Goal: Task Accomplishment & Management: Manage account settings

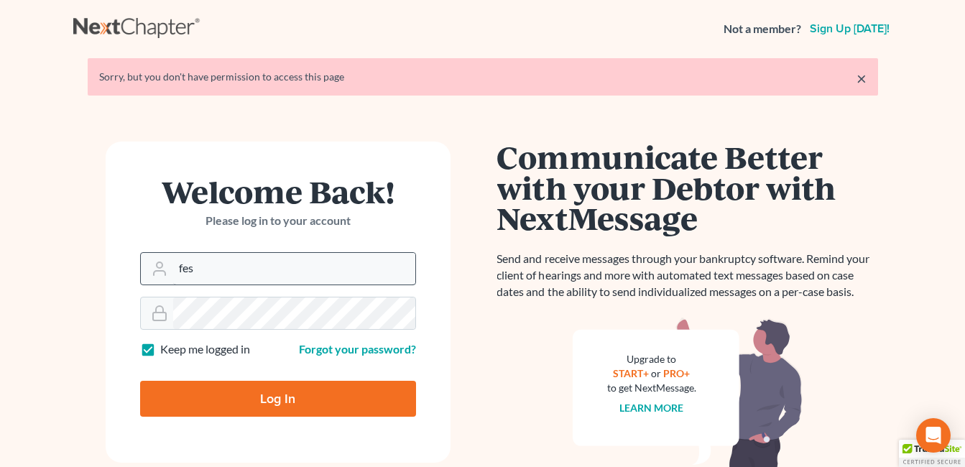
type input "[EMAIL_ADDRESS][DOMAIN_NAME]"
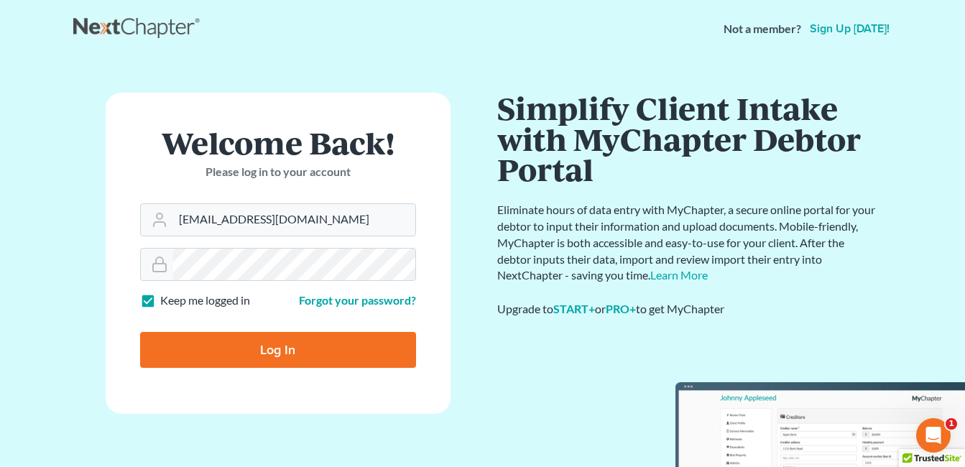
click at [288, 347] on input "Log In" at bounding box center [278, 350] width 276 height 36
type input "Thinking..."
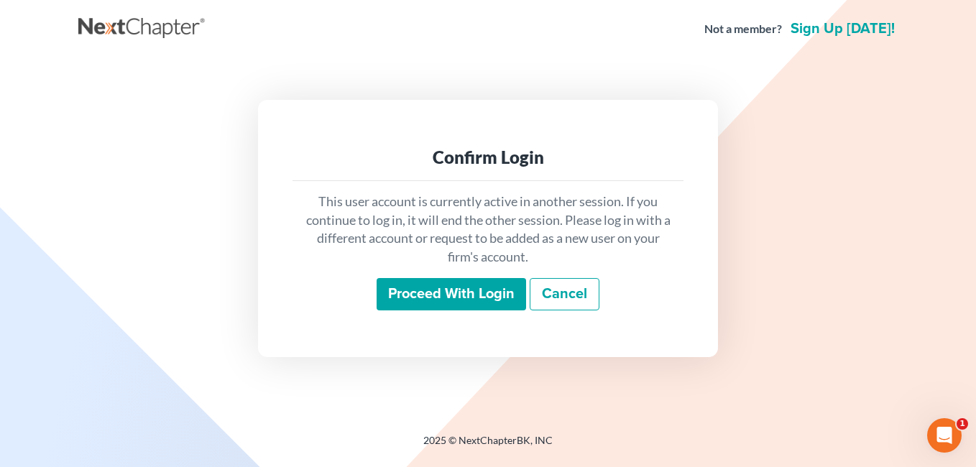
click at [454, 292] on input "Proceed with login" at bounding box center [452, 294] width 150 height 33
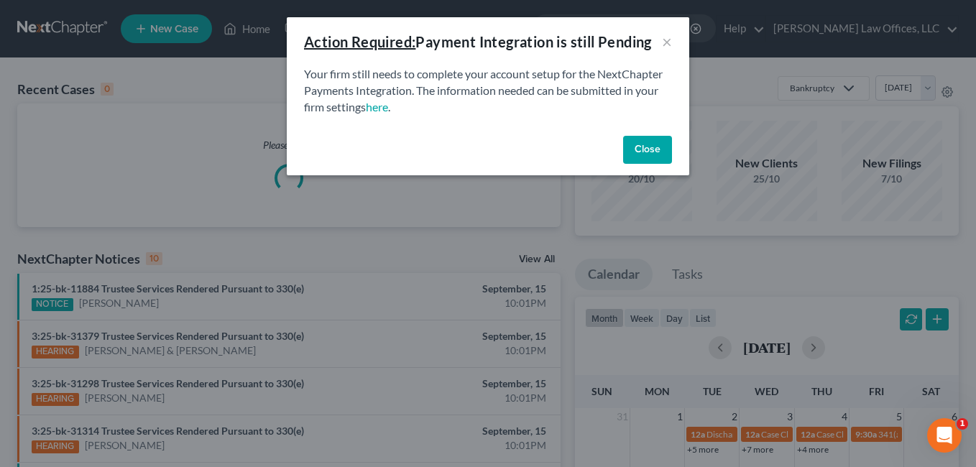
click at [648, 144] on button "Close" at bounding box center [647, 150] width 49 height 29
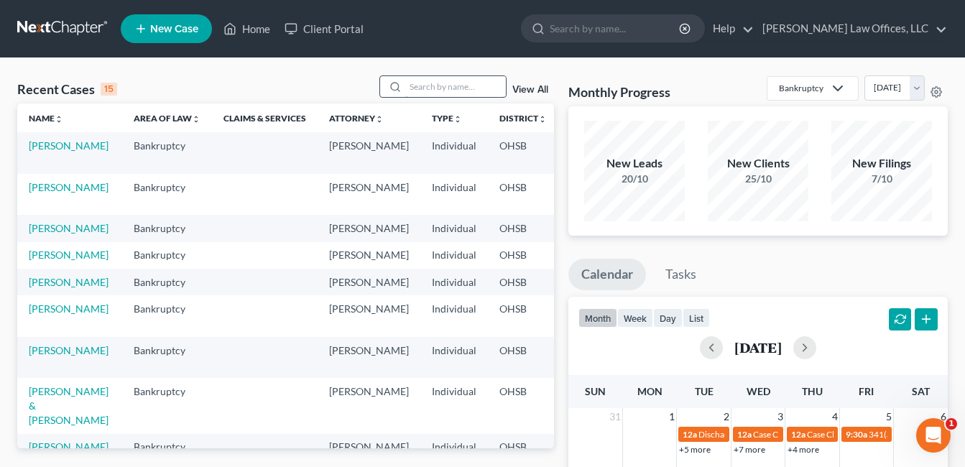
click at [487, 88] on input "search" at bounding box center [455, 86] width 101 height 21
type input "hall"
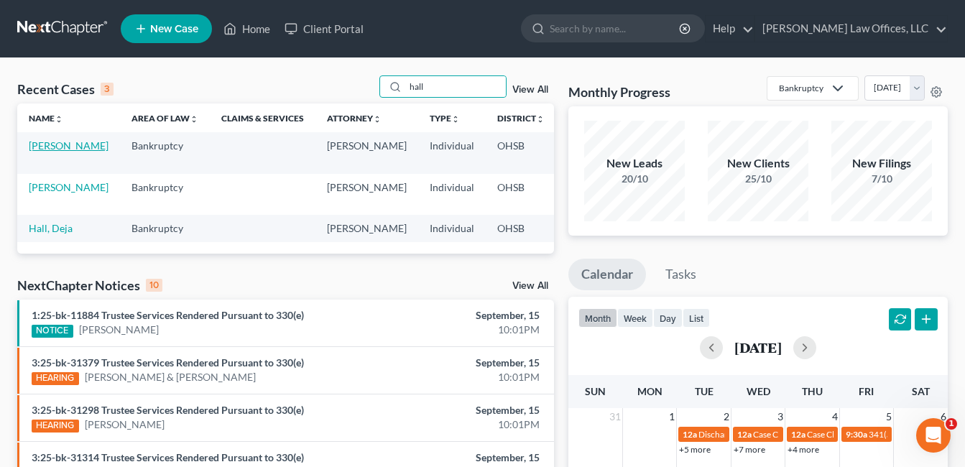
click at [52, 147] on link "Hall, Ronald" at bounding box center [69, 145] width 80 height 12
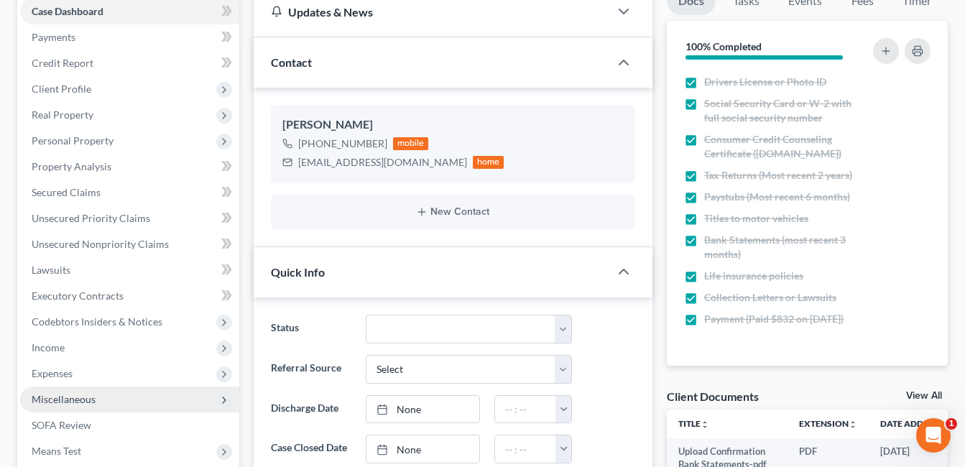
scroll to position [288, 0]
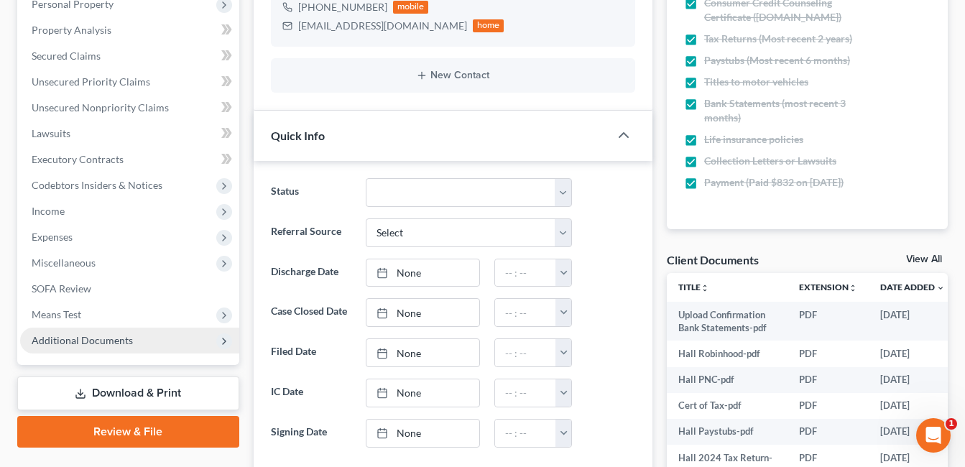
click at [90, 341] on span "Additional Documents" at bounding box center [82, 340] width 101 height 12
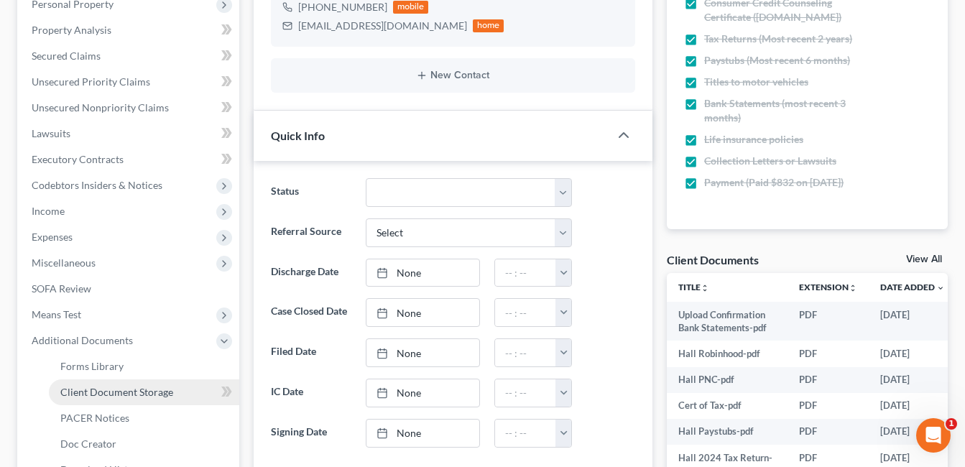
click at [104, 400] on link "Client Document Storage" at bounding box center [144, 393] width 191 height 26
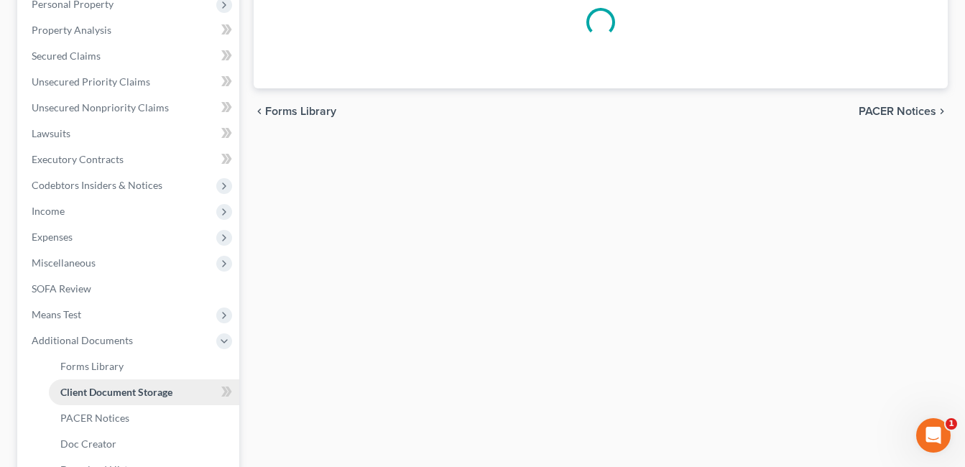
scroll to position [192, 0]
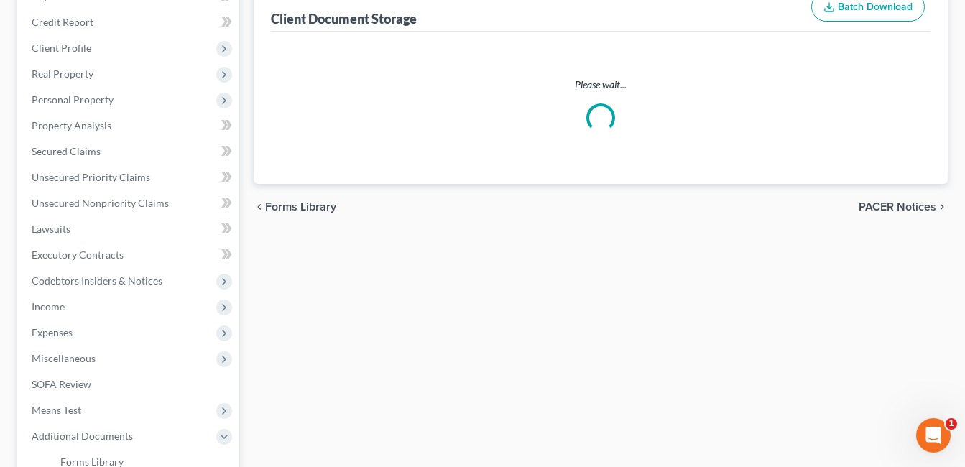
select select "7"
select select "37"
select select "52"
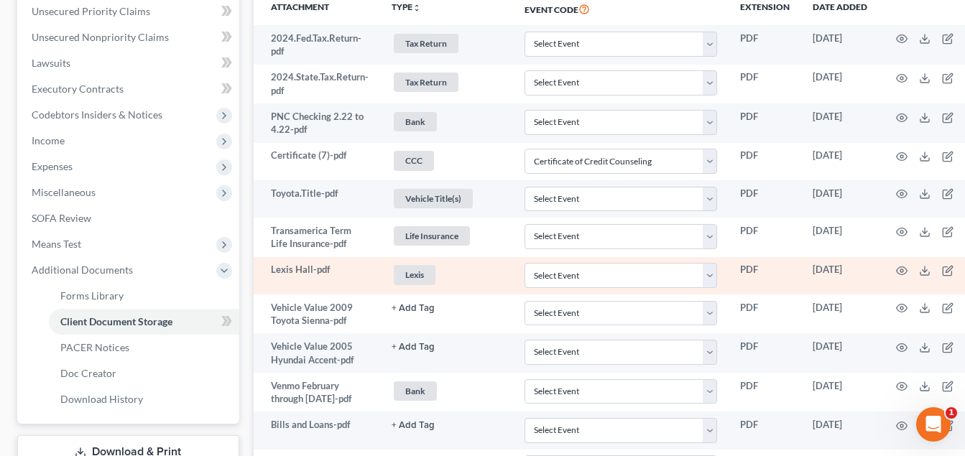
scroll to position [359, 0]
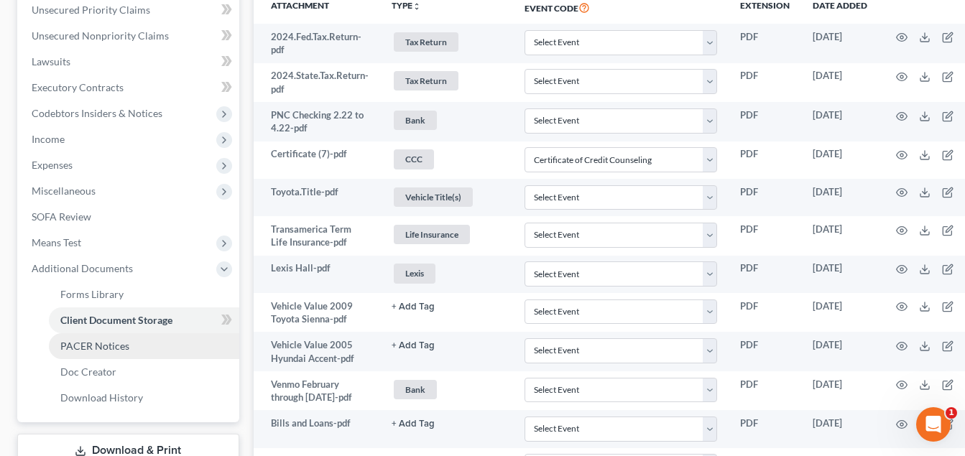
click at [109, 342] on span "PACER Notices" at bounding box center [94, 346] width 69 height 12
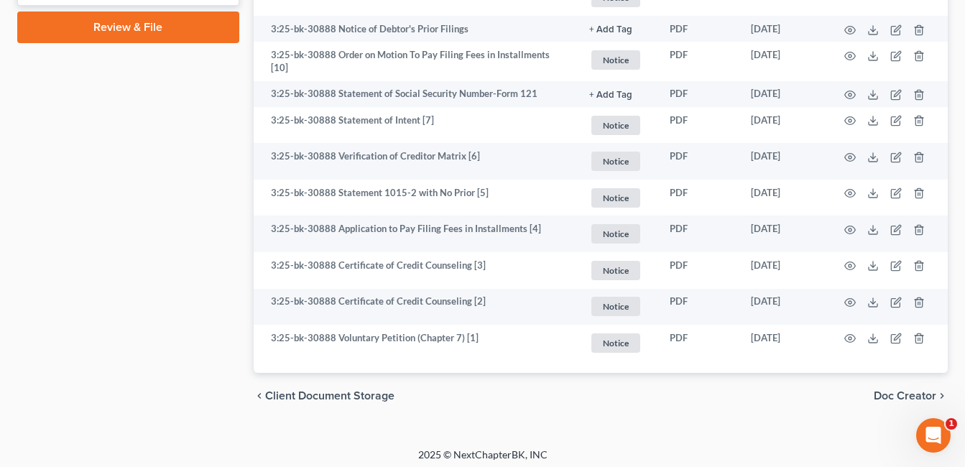
scroll to position [822, 0]
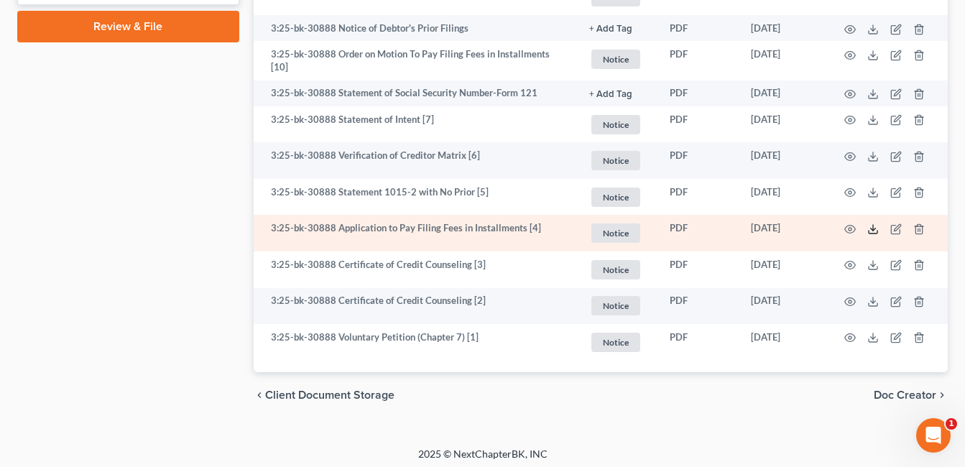
click at [875, 224] on icon at bounding box center [874, 230] width 12 height 12
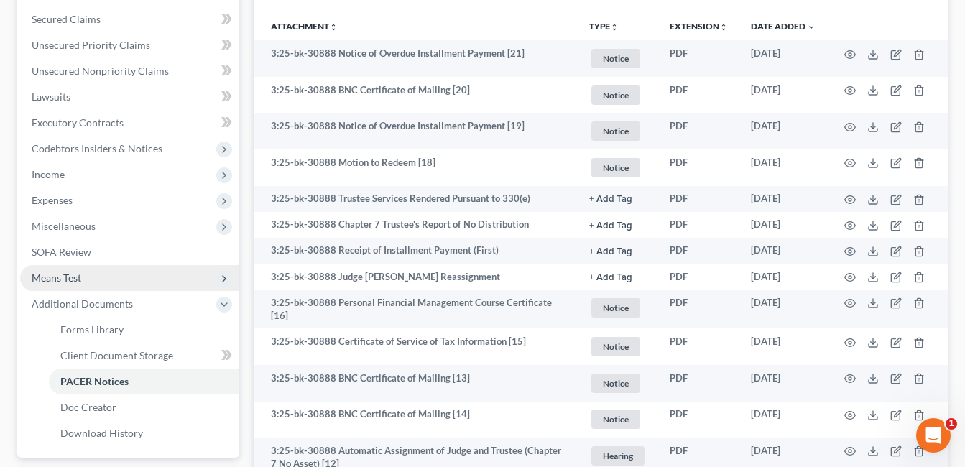
scroll to position [319, 0]
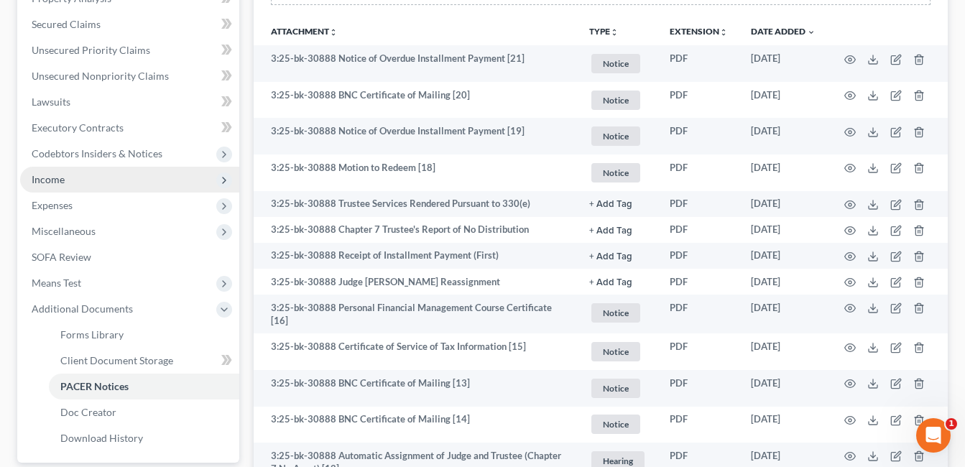
click at [104, 179] on span "Income" at bounding box center [129, 180] width 219 height 26
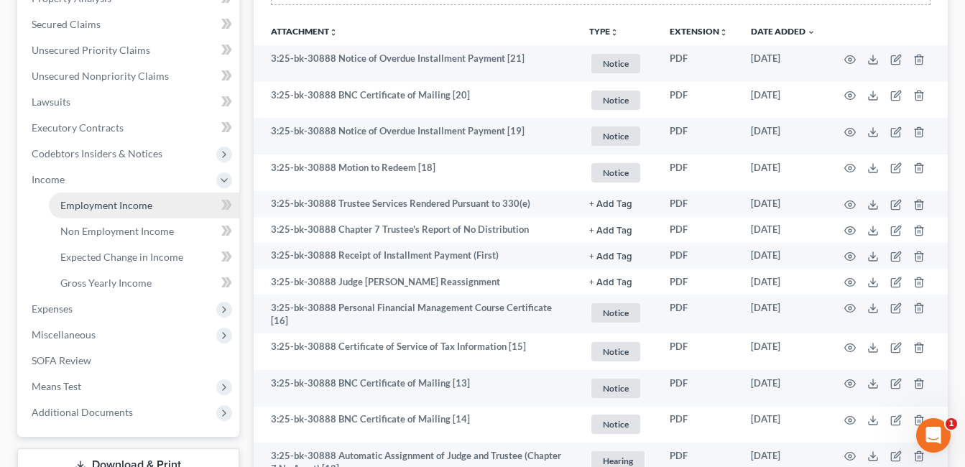
click at [106, 203] on span "Employment Income" at bounding box center [106, 205] width 92 height 12
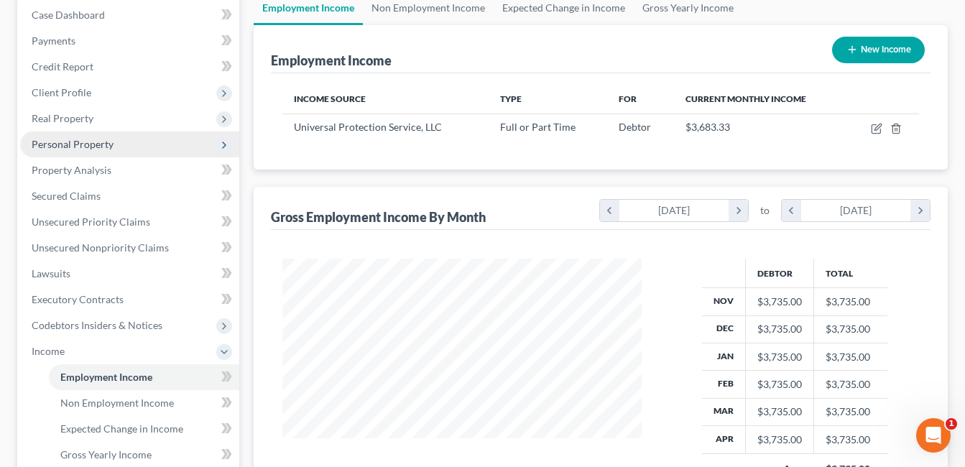
scroll to position [144, 0]
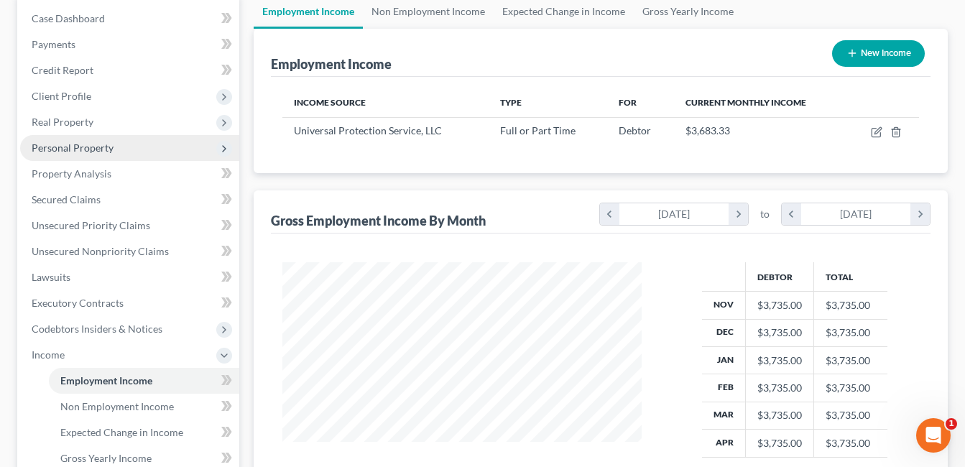
click at [100, 138] on span "Personal Property" at bounding box center [129, 148] width 219 height 26
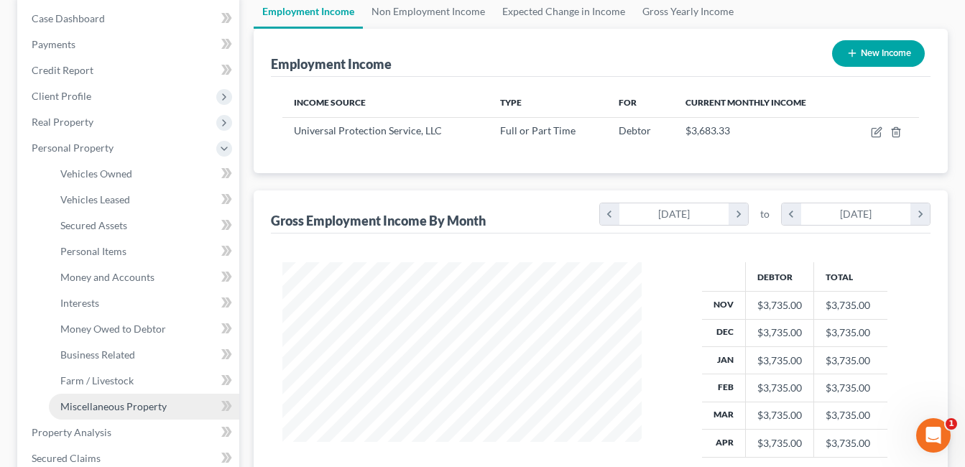
click at [78, 408] on span "Miscellaneous Property" at bounding box center [113, 406] width 106 height 12
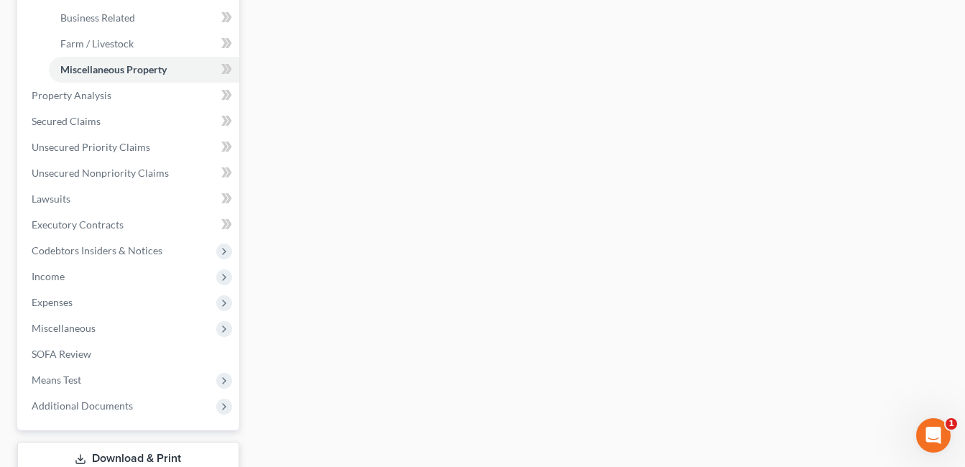
scroll to position [503, 0]
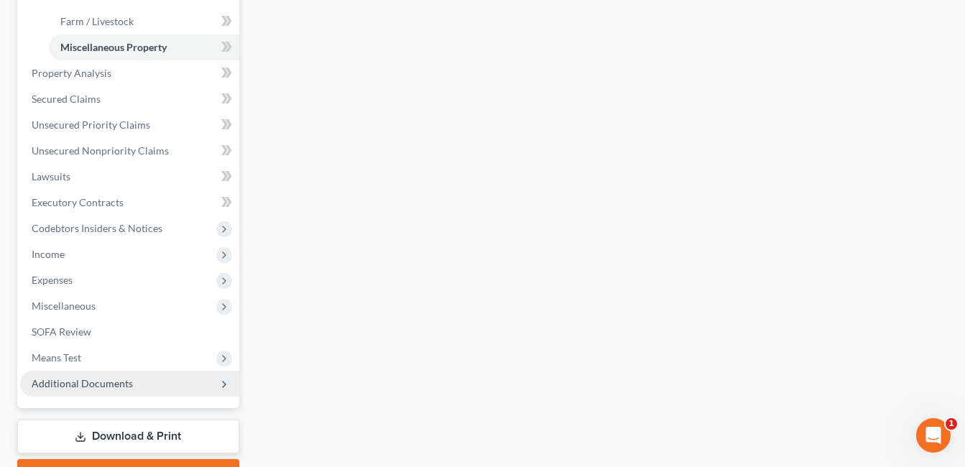
click at [97, 393] on span "Additional Documents" at bounding box center [129, 384] width 219 height 26
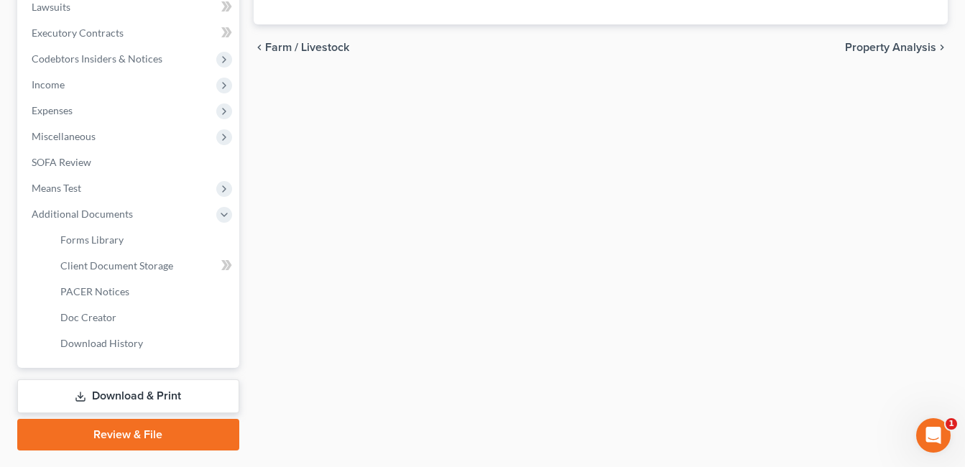
scroll to position [380, 0]
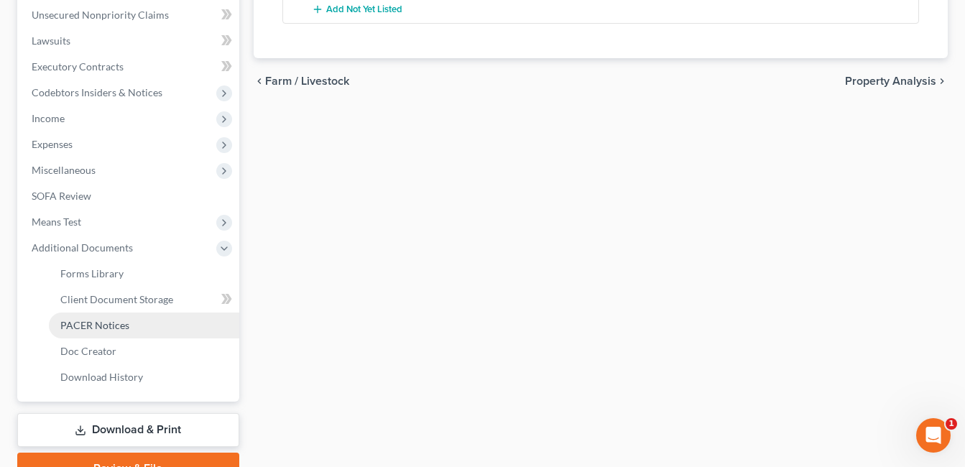
click at [144, 333] on link "PACER Notices" at bounding box center [144, 326] width 191 height 26
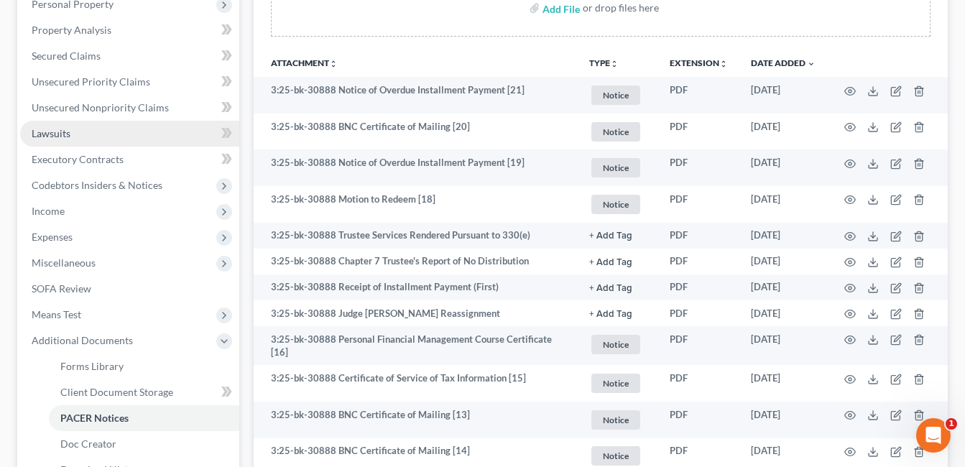
scroll to position [216, 0]
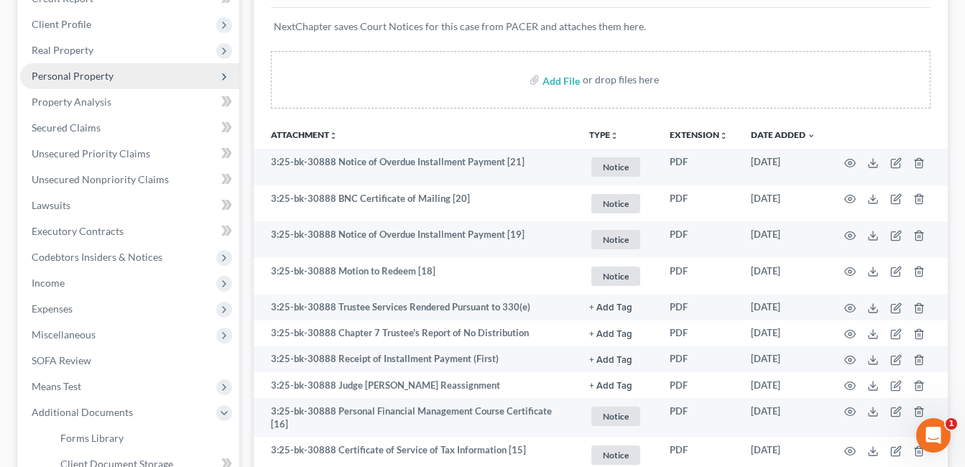
click at [86, 74] on span "Personal Property" at bounding box center [73, 76] width 82 height 12
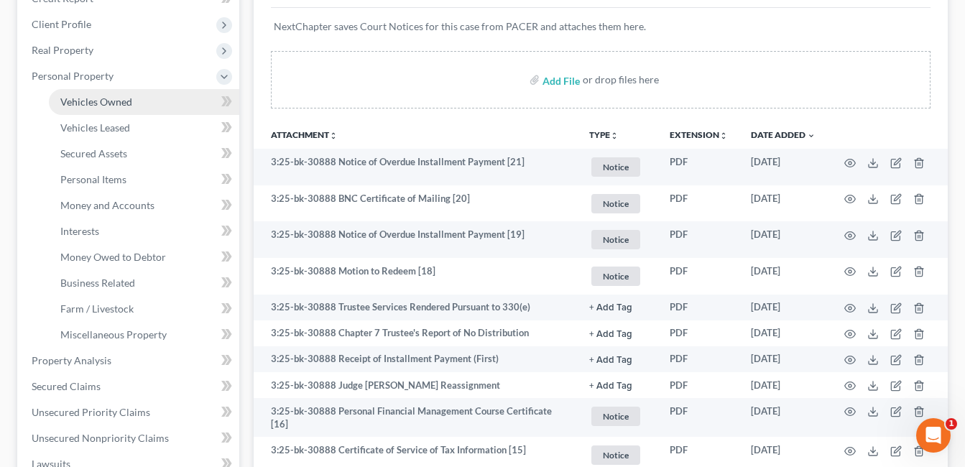
click at [99, 104] on span "Vehicles Owned" at bounding box center [96, 102] width 72 height 12
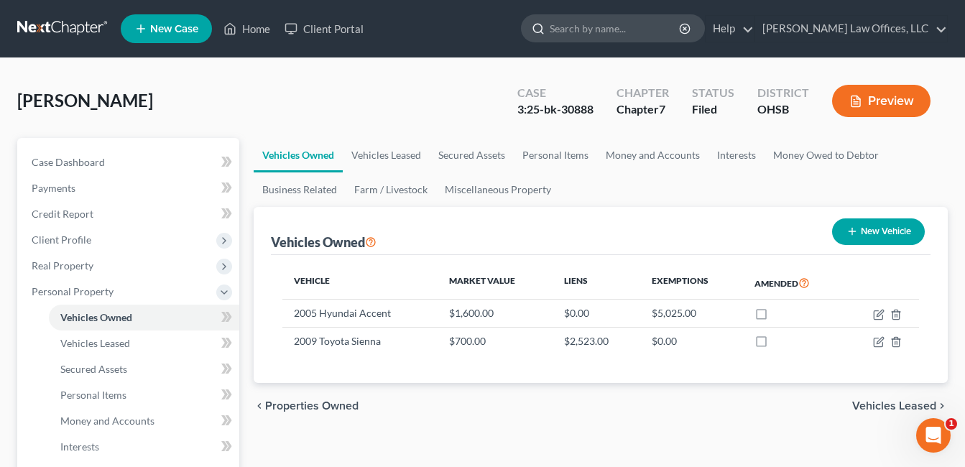
click at [623, 26] on input "search" at bounding box center [616, 28] width 132 height 27
type input "salyer"
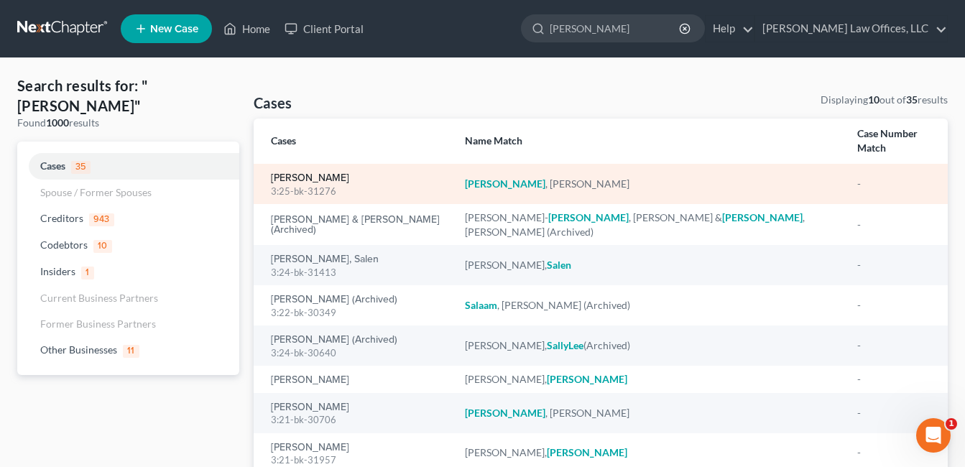
click at [303, 173] on link "Salyer, Stacy" at bounding box center [310, 178] width 78 height 10
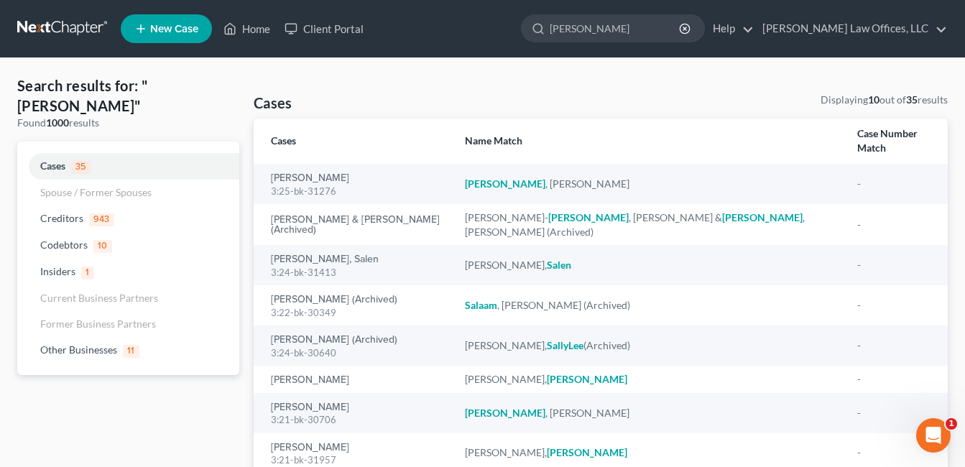
select select "4"
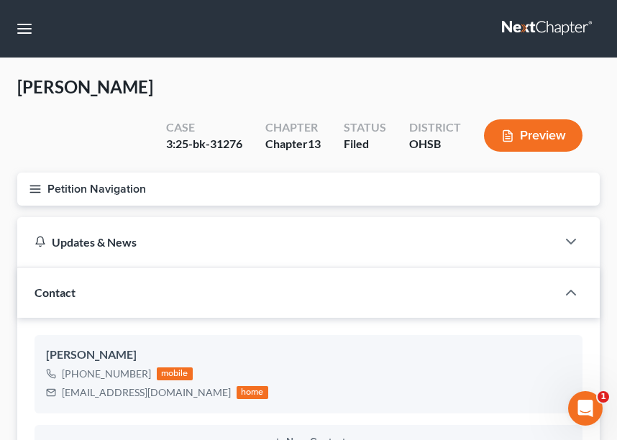
click at [345, 173] on button "Petition Navigation" at bounding box center [308, 189] width 582 height 33
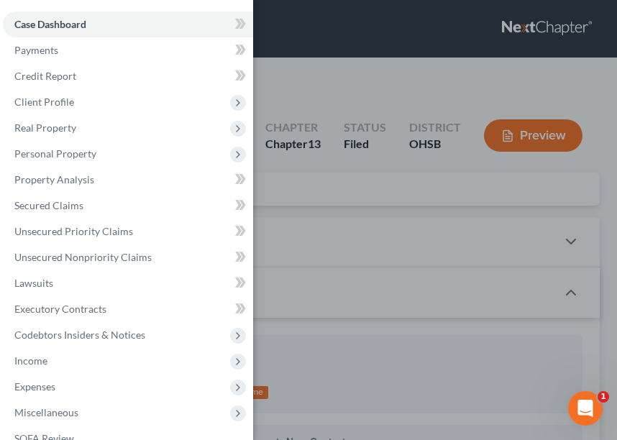
click at [288, 22] on div "Case Dashboard Payments Invoices Payments Payments Credit Report Client Profile" at bounding box center [308, 220] width 617 height 440
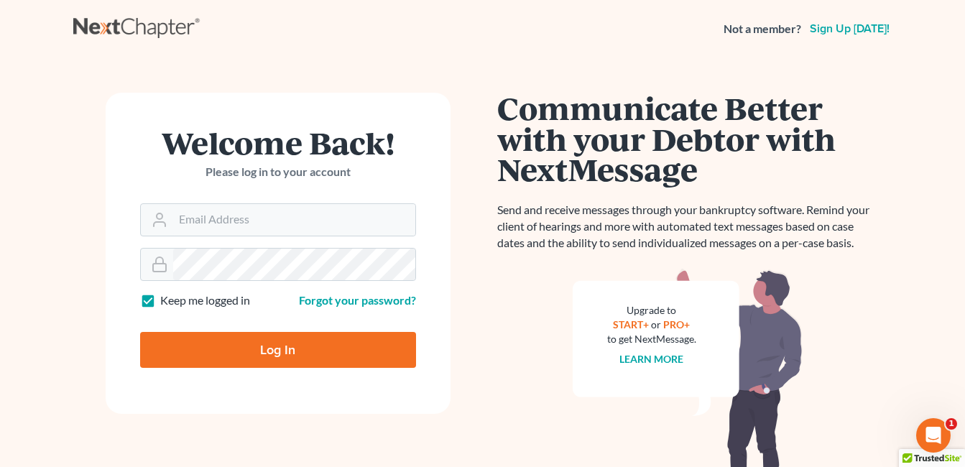
click at [224, 237] on form "Welcome Back! Please log in to your account Email Address Password Keep me logg…" at bounding box center [278, 253] width 345 height 321
click at [232, 224] on input "Email Address" at bounding box center [294, 220] width 242 height 32
type input "fesenmyer_law@hotmail.com"
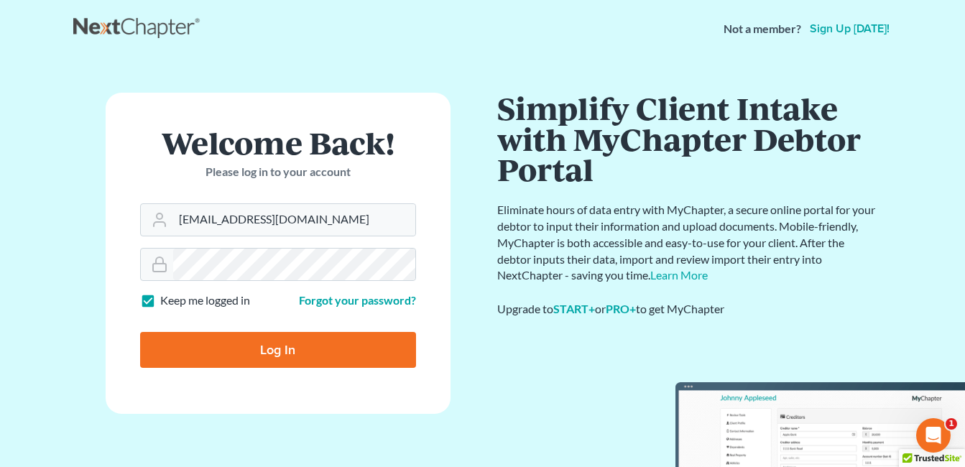
click at [260, 346] on input "Log In" at bounding box center [278, 350] width 276 height 36
type input "Thinking..."
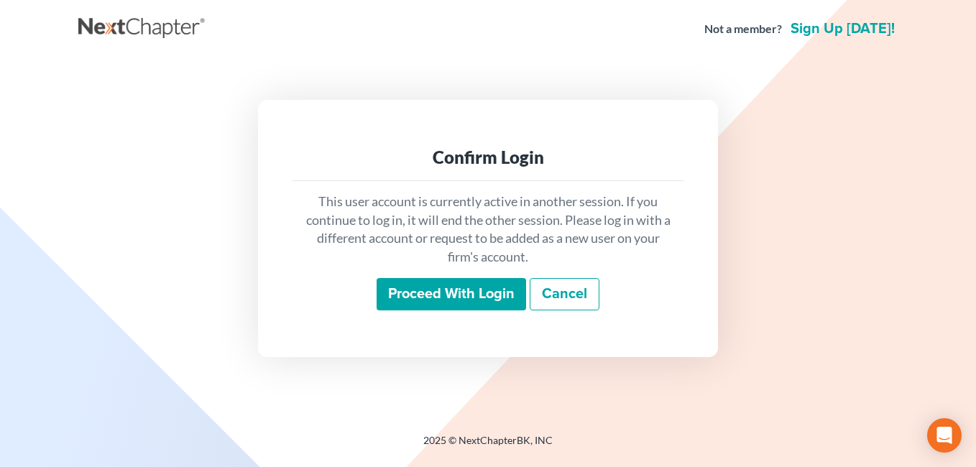
click at [435, 284] on input "Proceed with login" at bounding box center [452, 294] width 150 height 33
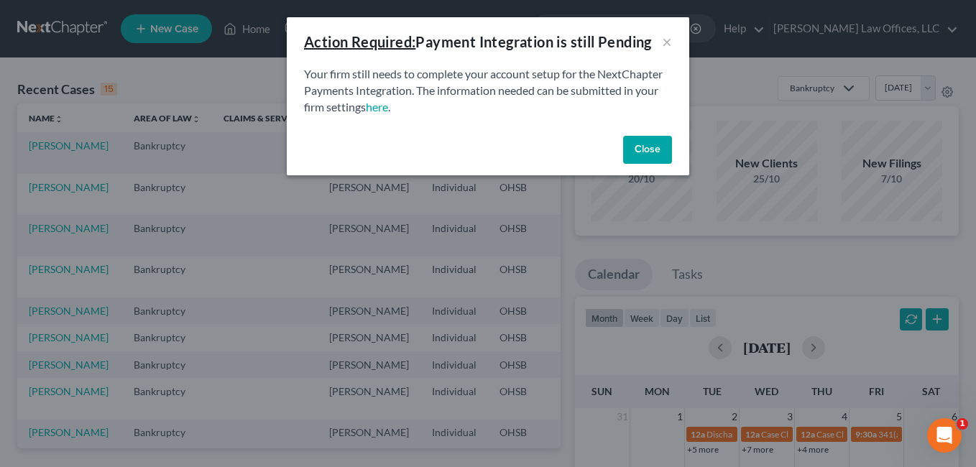
click at [650, 150] on button "Close" at bounding box center [647, 150] width 49 height 29
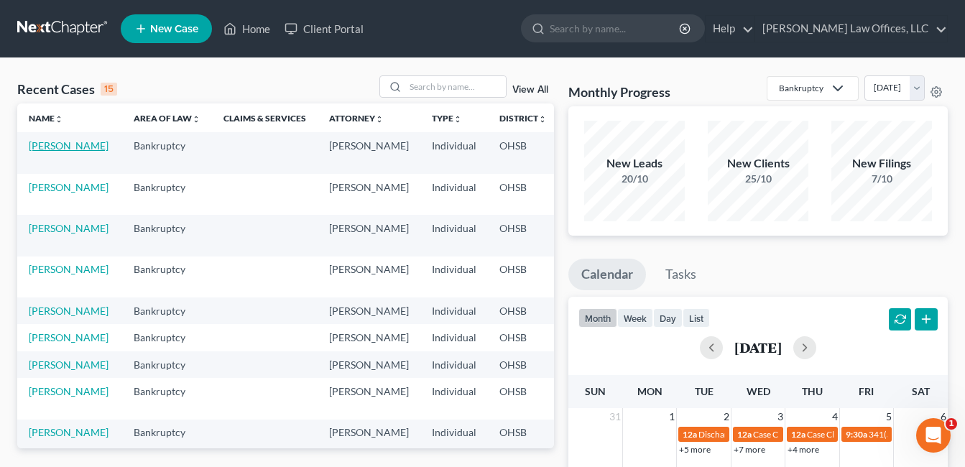
click at [45, 152] on link "[PERSON_NAME]" at bounding box center [69, 145] width 80 height 12
select select "4"
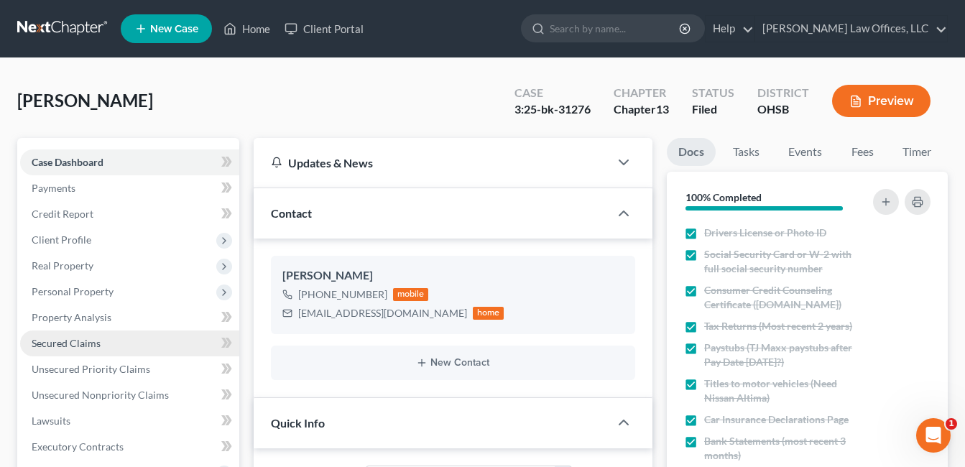
click at [69, 346] on span "Secured Claims" at bounding box center [66, 343] width 69 height 12
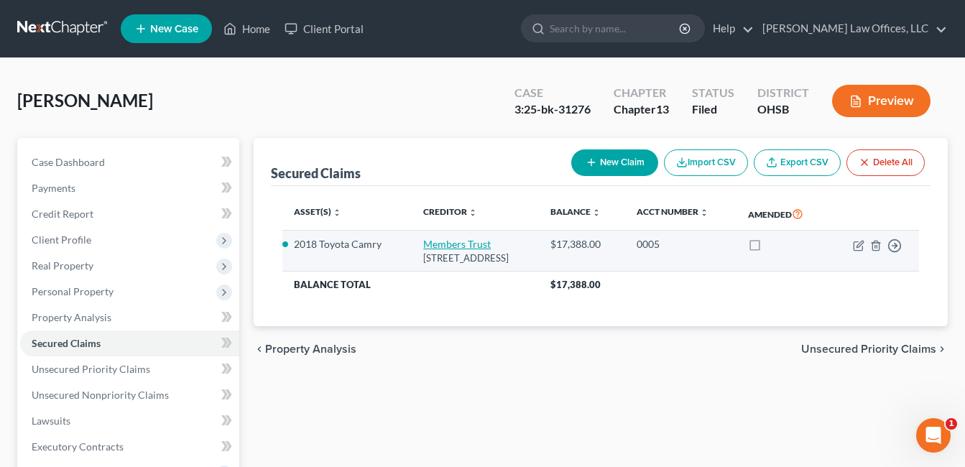
drag, startPoint x: 557, startPoint y: 258, endPoint x: 410, endPoint y: 247, distance: 147.0
click at [412, 247] on td "Members Trust 4000 Luxottica Pl, Mason, OH 45040" at bounding box center [475, 251] width 127 height 41
drag, startPoint x: 410, startPoint y: 247, endPoint x: 436, endPoint y: 257, distance: 27.5
copy td "Members Trust 4000 Luxottica Pl, Mason, OH 45040"
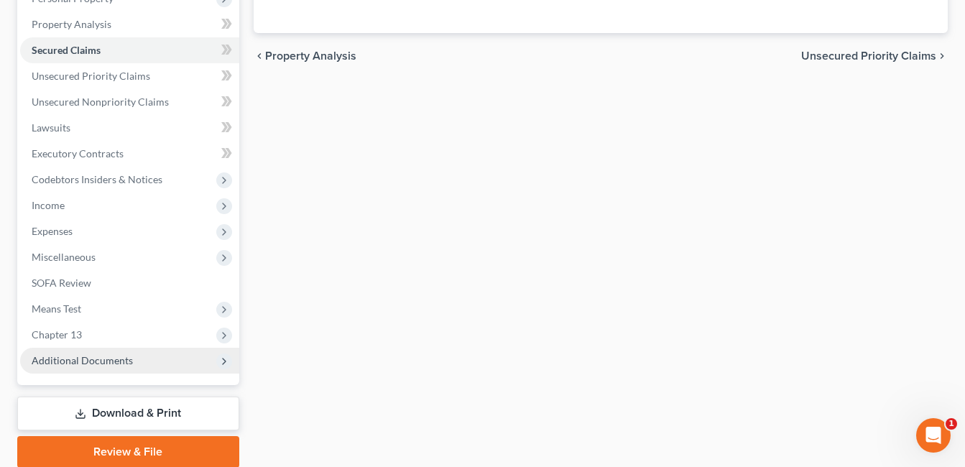
scroll to position [349, 0]
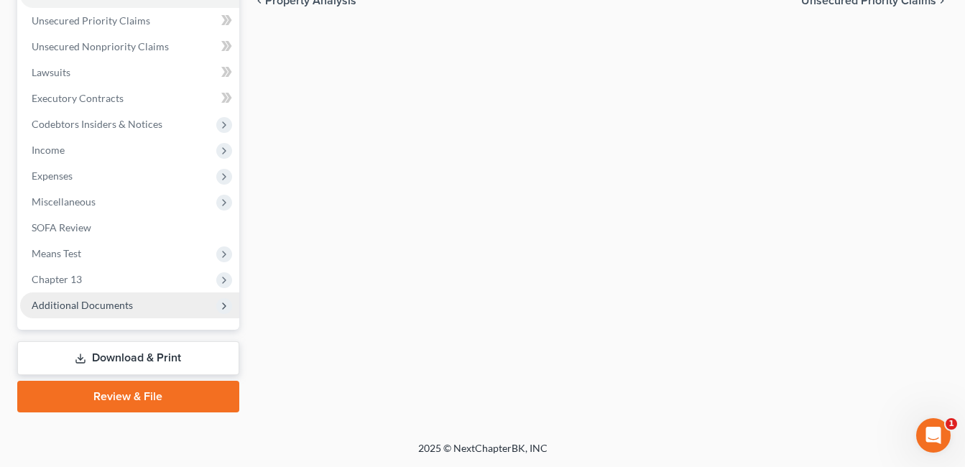
click at [121, 317] on span "Additional Documents" at bounding box center [129, 306] width 219 height 26
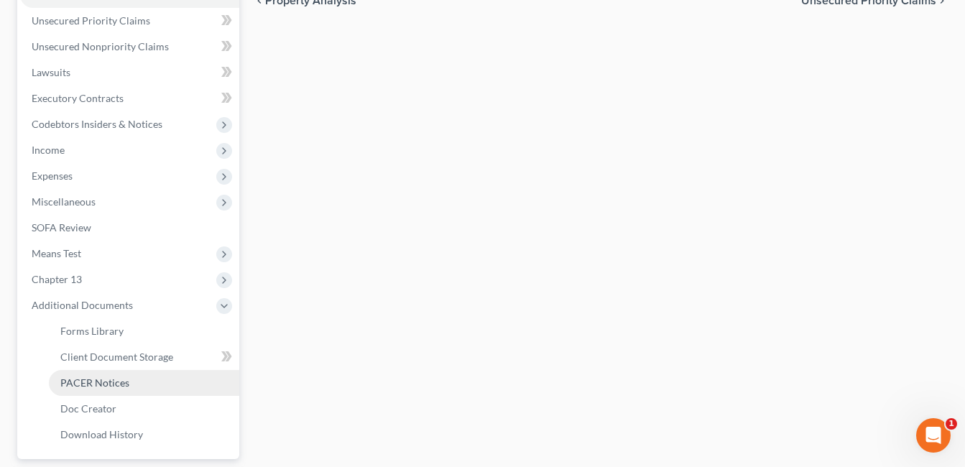
click at [127, 380] on span "PACER Notices" at bounding box center [94, 383] width 69 height 12
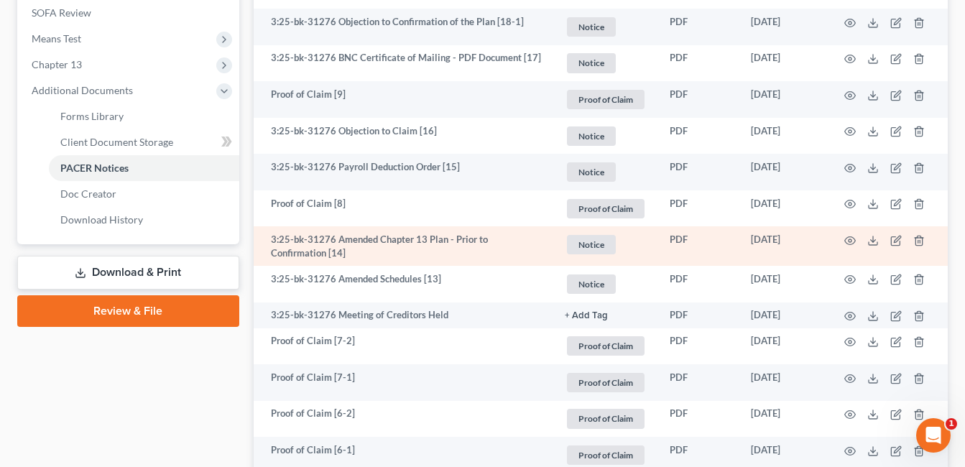
scroll to position [575, 0]
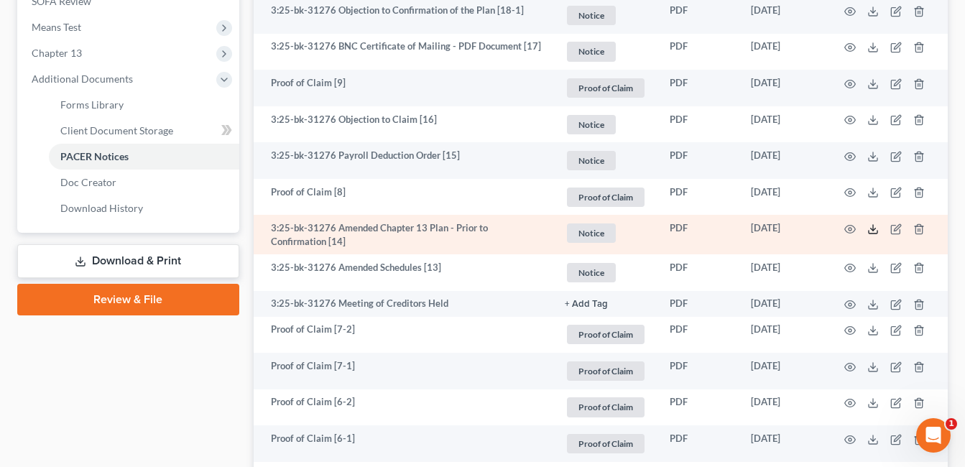
click at [871, 229] on polyline at bounding box center [873, 230] width 5 height 2
